Goal: Transaction & Acquisition: Book appointment/travel/reservation

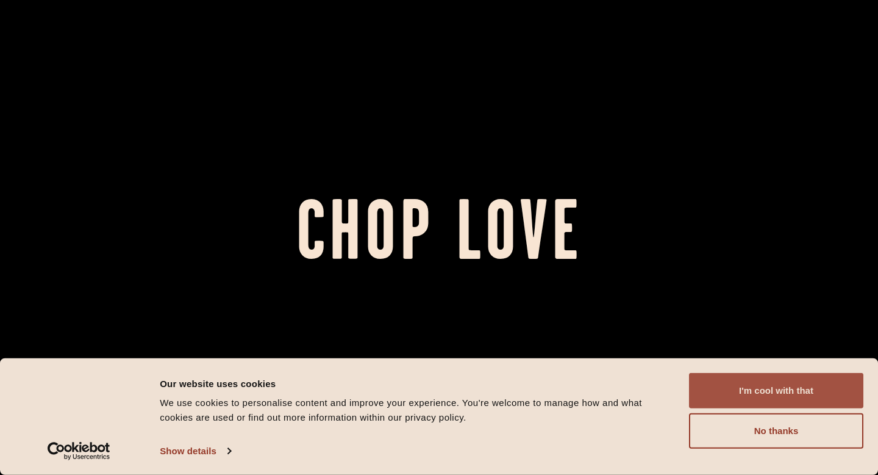
click at [732, 387] on button "I'm cool with that" at bounding box center [776, 390] width 174 height 35
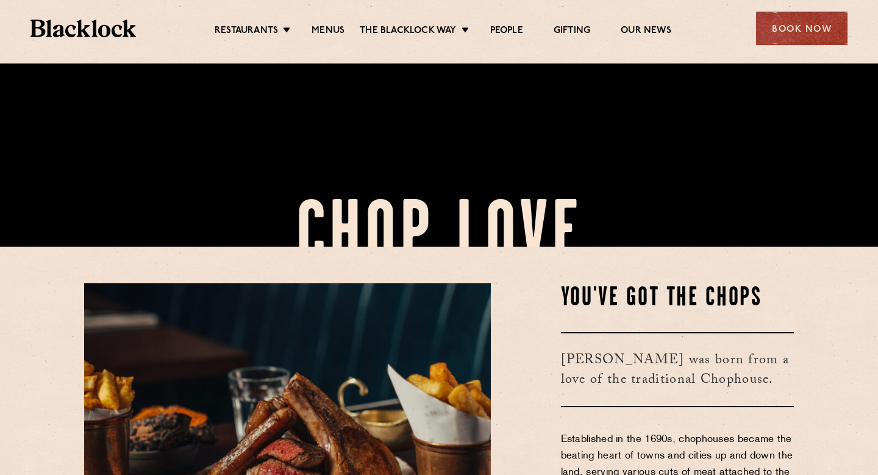
scroll to position [455, 0]
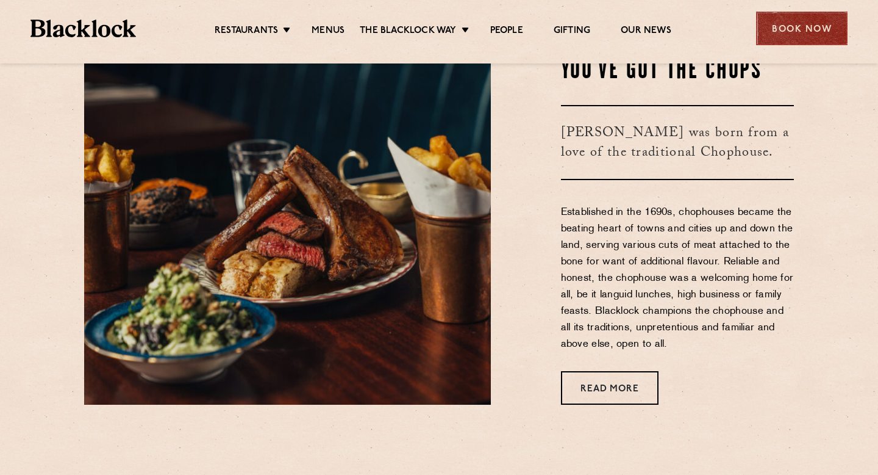
click at [811, 38] on div "Book Now" at bounding box center [801, 29] width 91 height 34
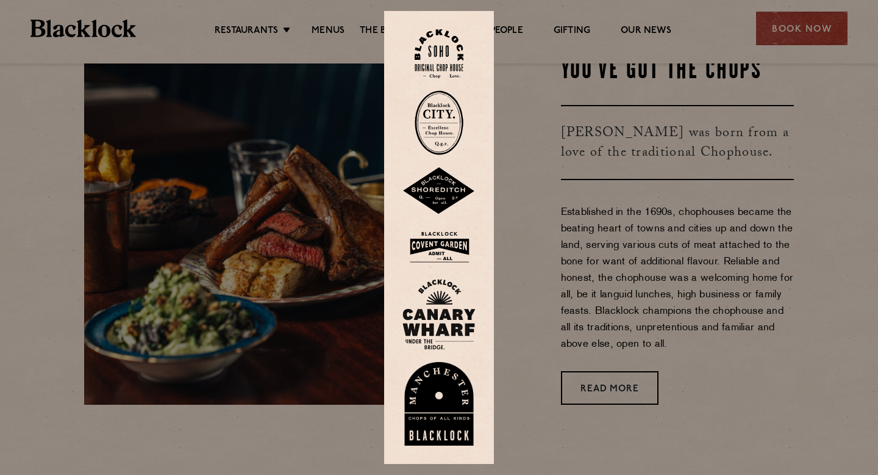
click at [554, 126] on div at bounding box center [439, 237] width 878 height 475
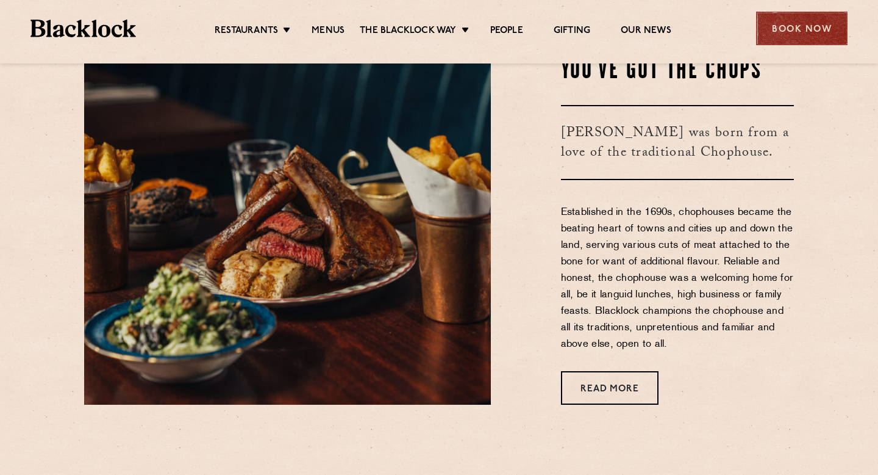
click at [766, 45] on div "Book Now" at bounding box center [801, 29] width 91 height 34
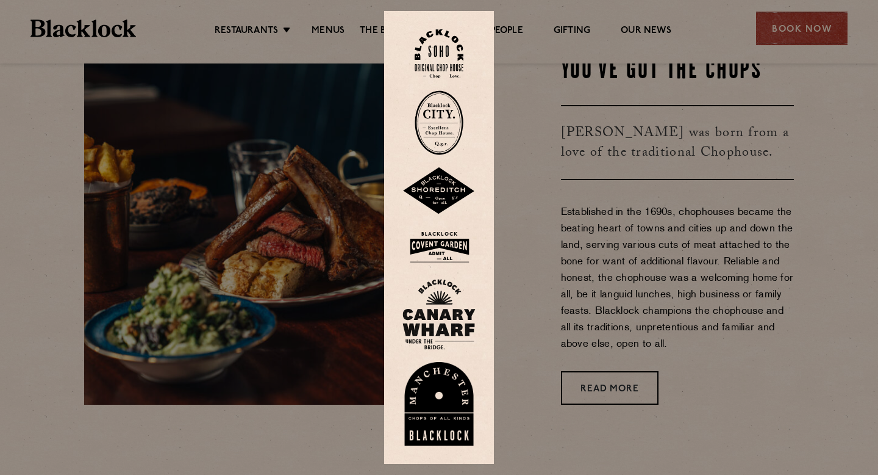
click at [435, 45] on img at bounding box center [439, 53] width 49 height 49
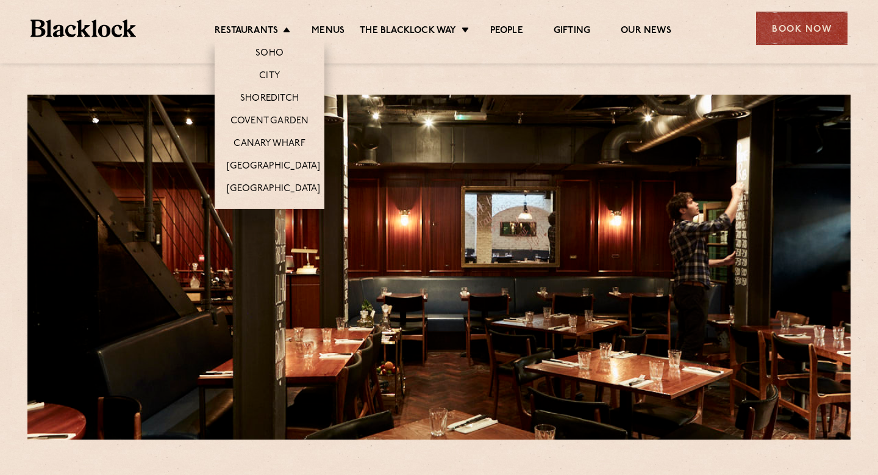
click at [248, 69] on li "City" at bounding box center [270, 75] width 110 height 23
click at [259, 70] on link "City" at bounding box center [269, 76] width 21 height 13
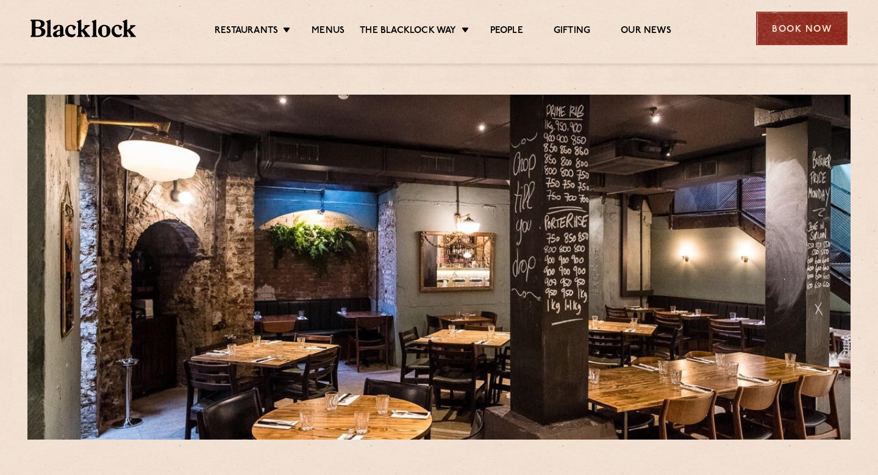
click at [822, 23] on div "Book Now" at bounding box center [801, 29] width 91 height 34
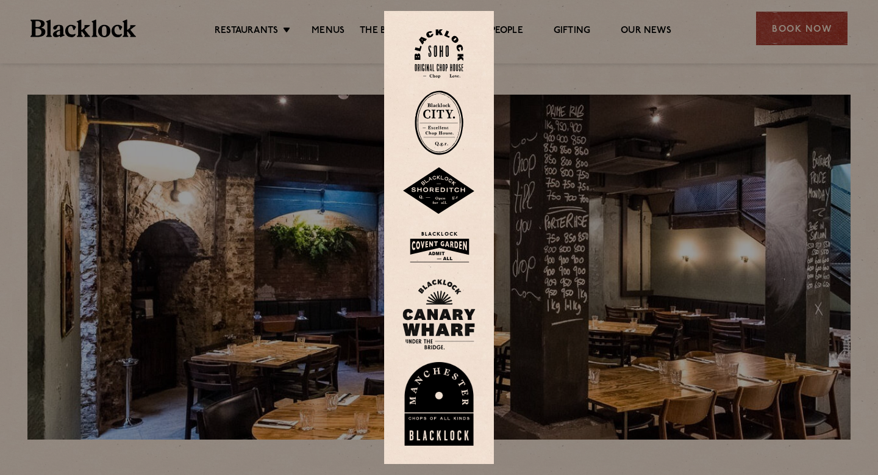
click at [440, 128] on img at bounding box center [439, 122] width 49 height 65
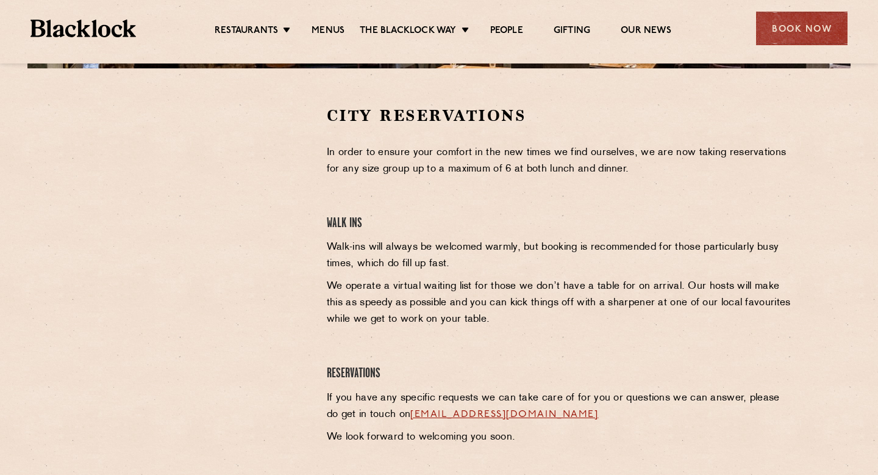
scroll to position [364, 0]
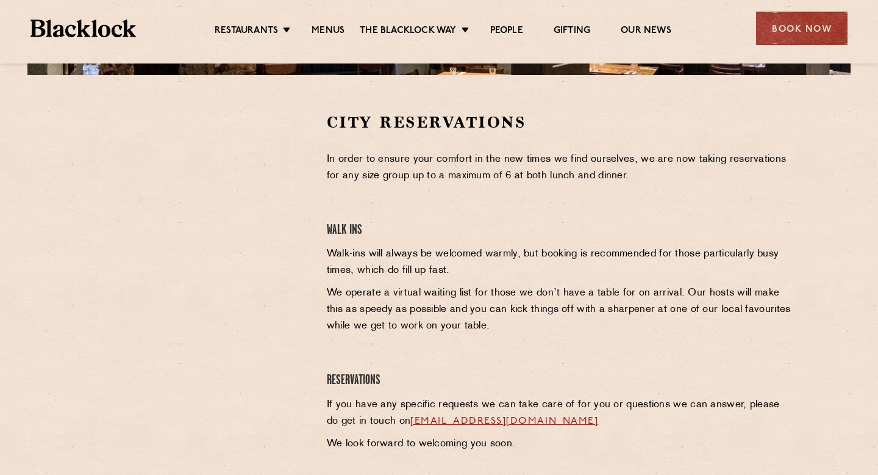
click at [287, 209] on div at bounding box center [196, 204] width 224 height 184
click at [284, 151] on div at bounding box center [196, 204] width 224 height 184
click at [399, 245] on div "City Reservations In order to ensure your comfort in the new times we find ours…" at bounding box center [561, 296] width 486 height 369
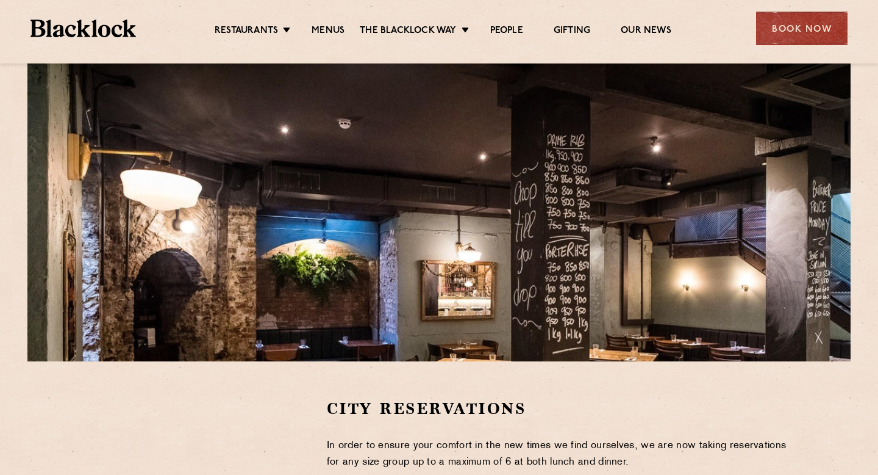
scroll to position [0, 0]
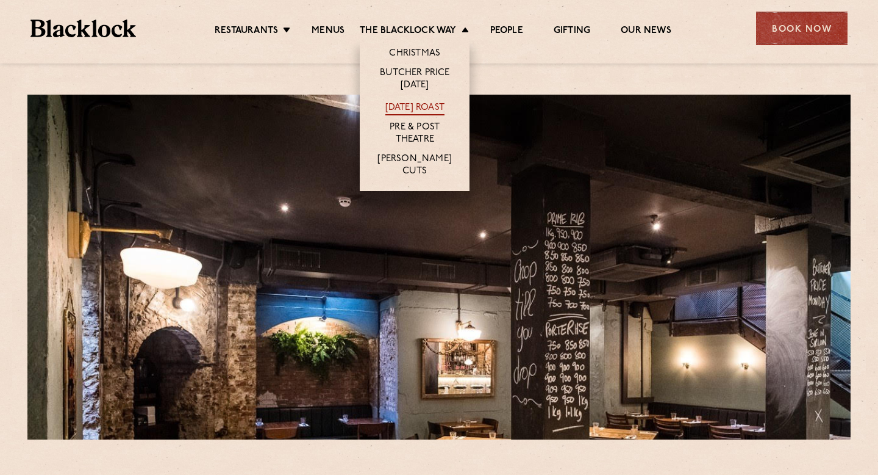
click at [407, 109] on link "[DATE] Roast" at bounding box center [414, 108] width 59 height 13
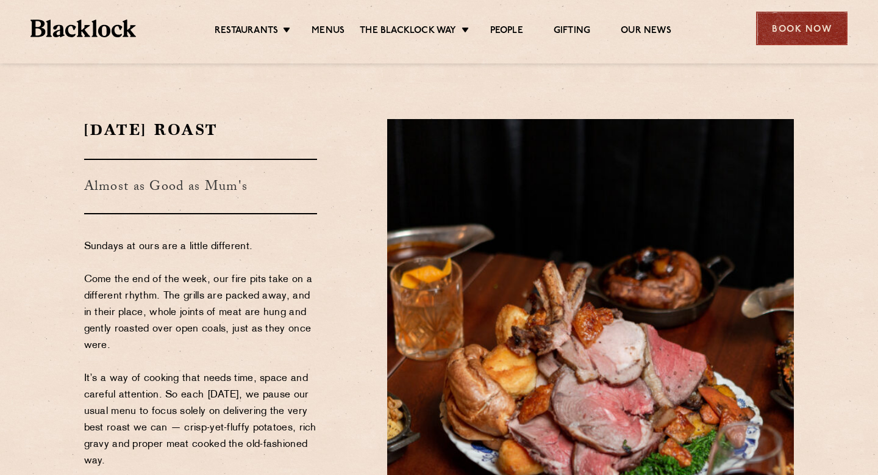
click at [787, 20] on div "Book Now" at bounding box center [801, 29] width 91 height 34
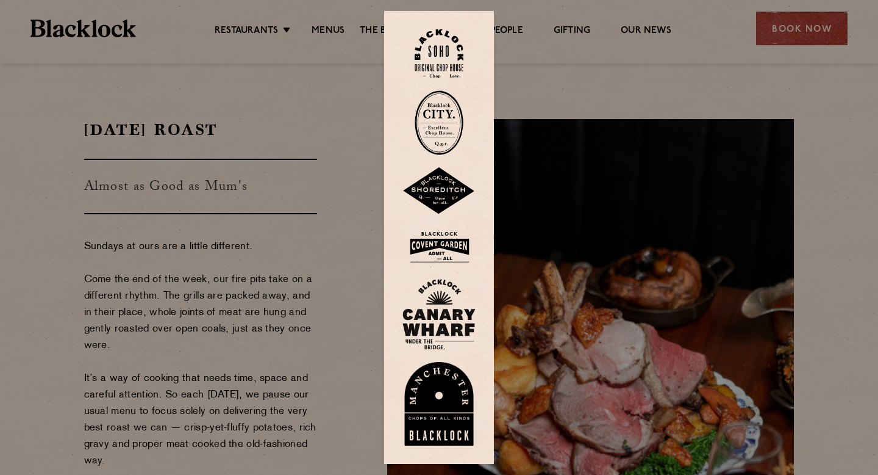
click at [432, 116] on img at bounding box center [439, 122] width 49 height 65
